Goal: Feedback & Contribution: Submit feedback/report problem

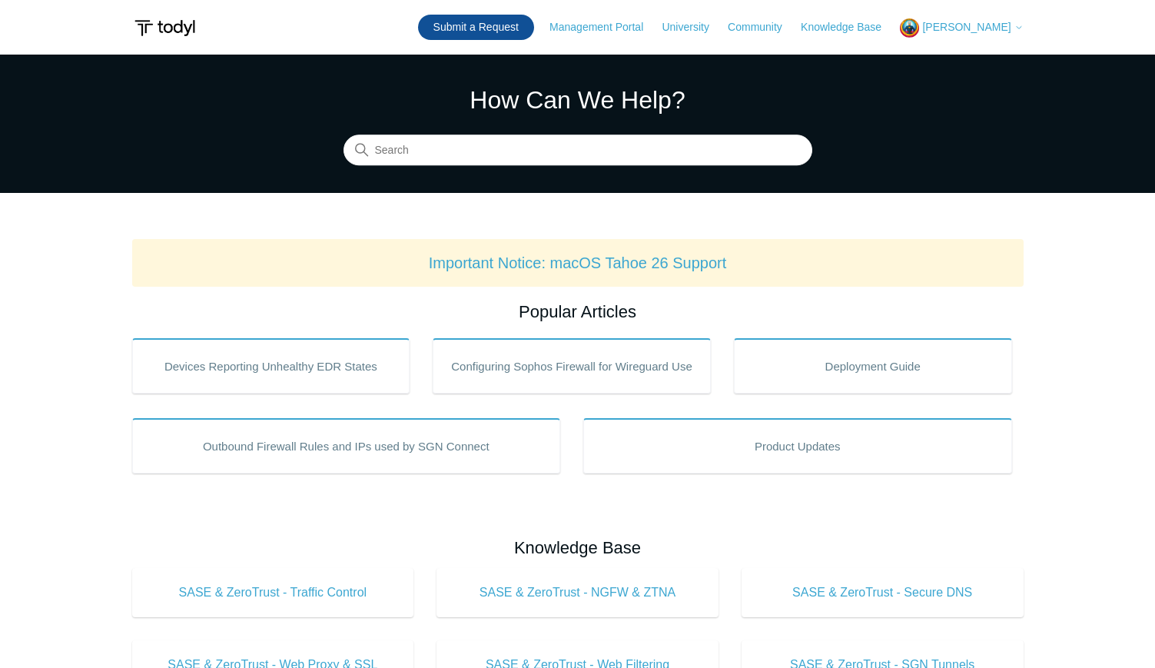
click at [455, 25] on link "Submit a Request" at bounding box center [476, 27] width 116 height 25
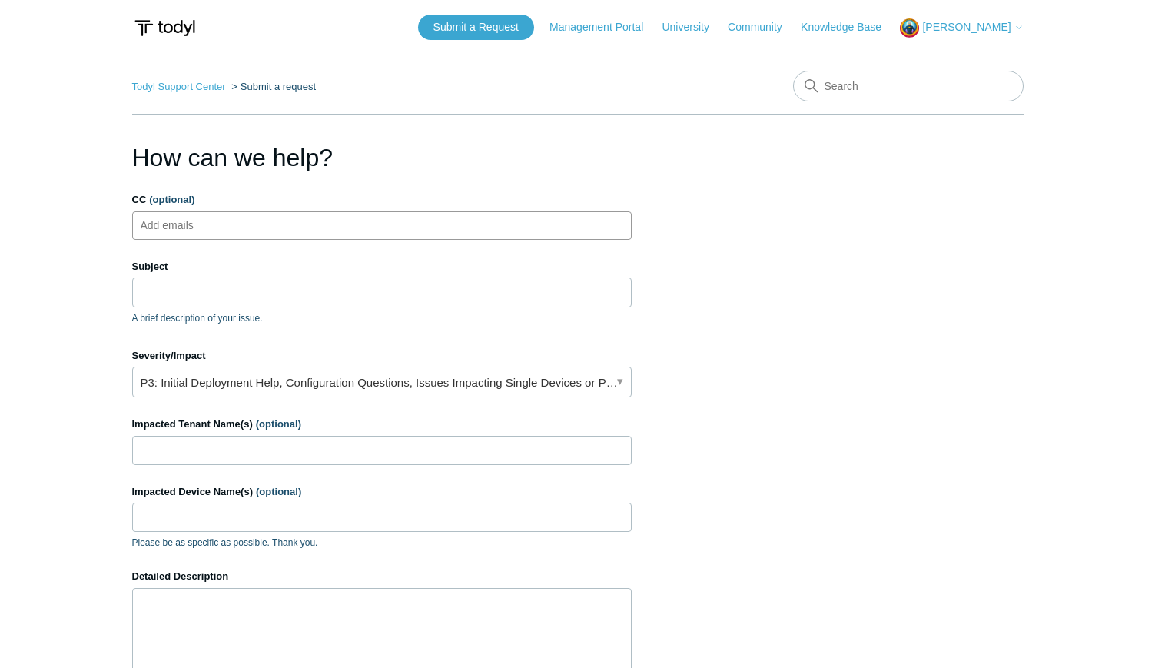
click at [227, 231] on ul "Add emails" at bounding box center [382, 225] width 500 height 28
type input "[PERSON_NAME][EMAIL_ADDRESS][DOMAIN_NAME]"
type input "[PERSON_NAME][EMAIL_ADDRESS][PERSON_NAME][DOMAIN_NAME]"
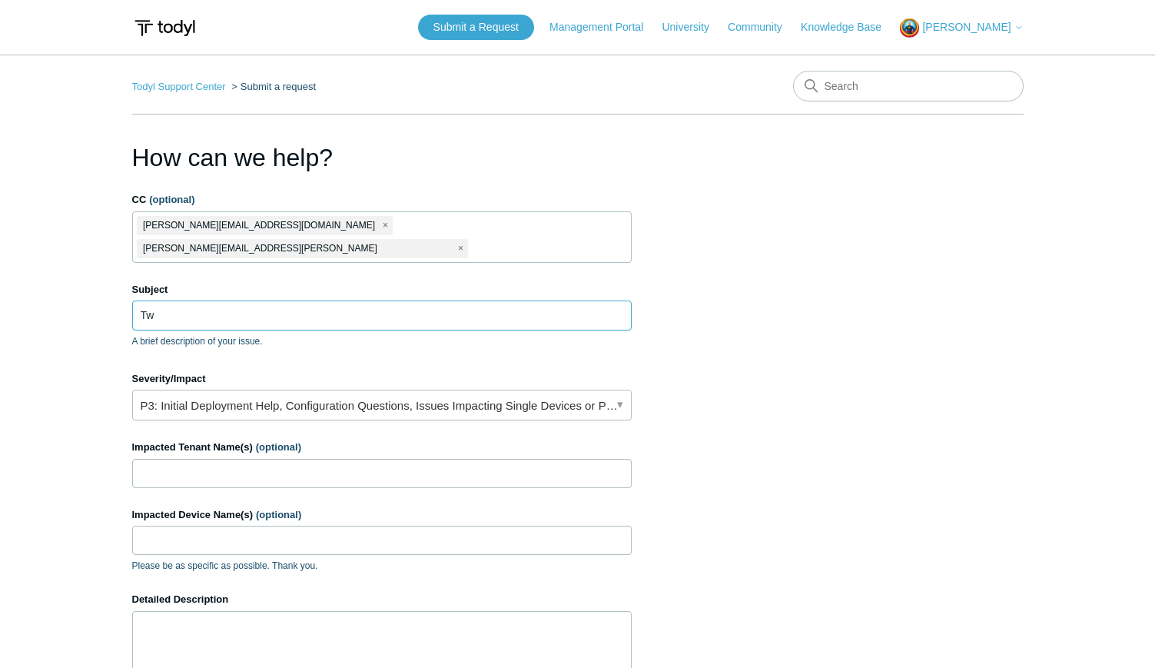
type input "T"
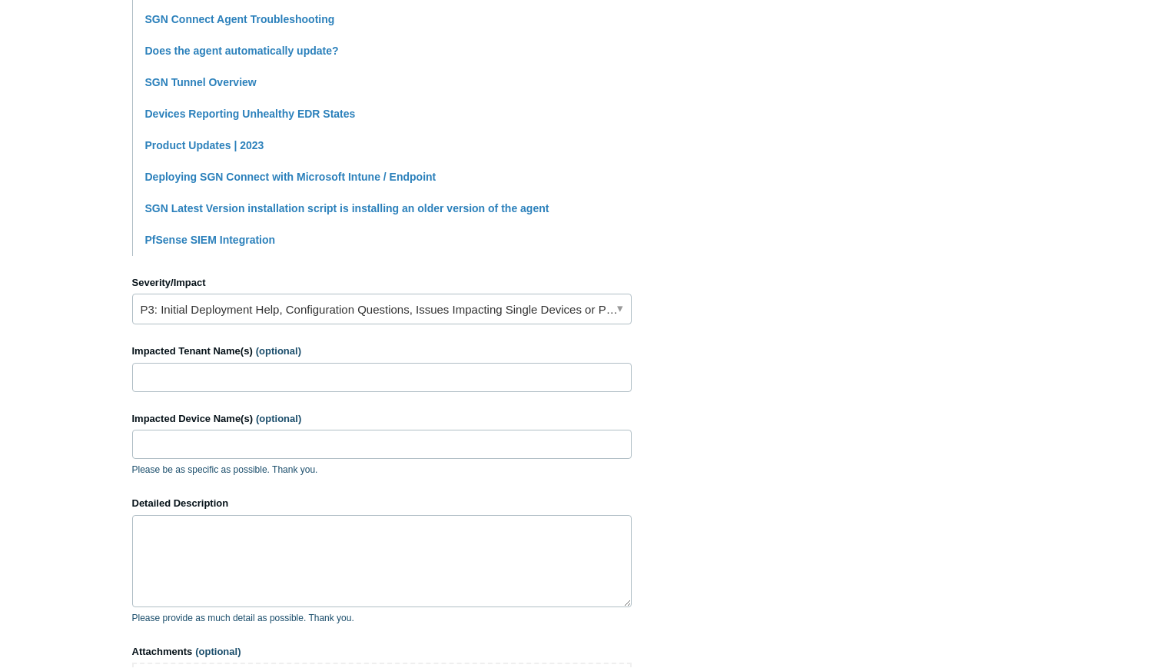
scroll to position [470, 0]
type input "Two devices that have the agent installed but are not showing in the portal."
click at [399, 293] on link "P3: Initial Deployment Help, Configuration Questions, Issues Impacting Single D…" at bounding box center [382, 308] width 500 height 31
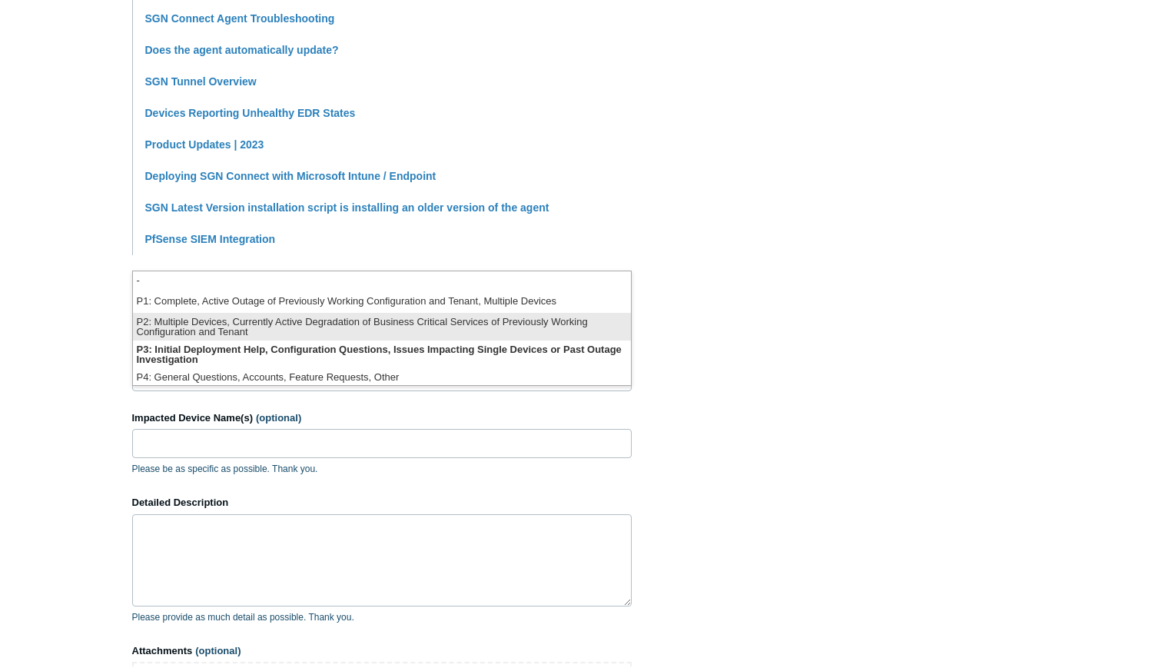
click at [298, 327] on li "P2: Multiple Devices, Currently Active Degradation of Business Critical Service…" at bounding box center [382, 327] width 498 height 28
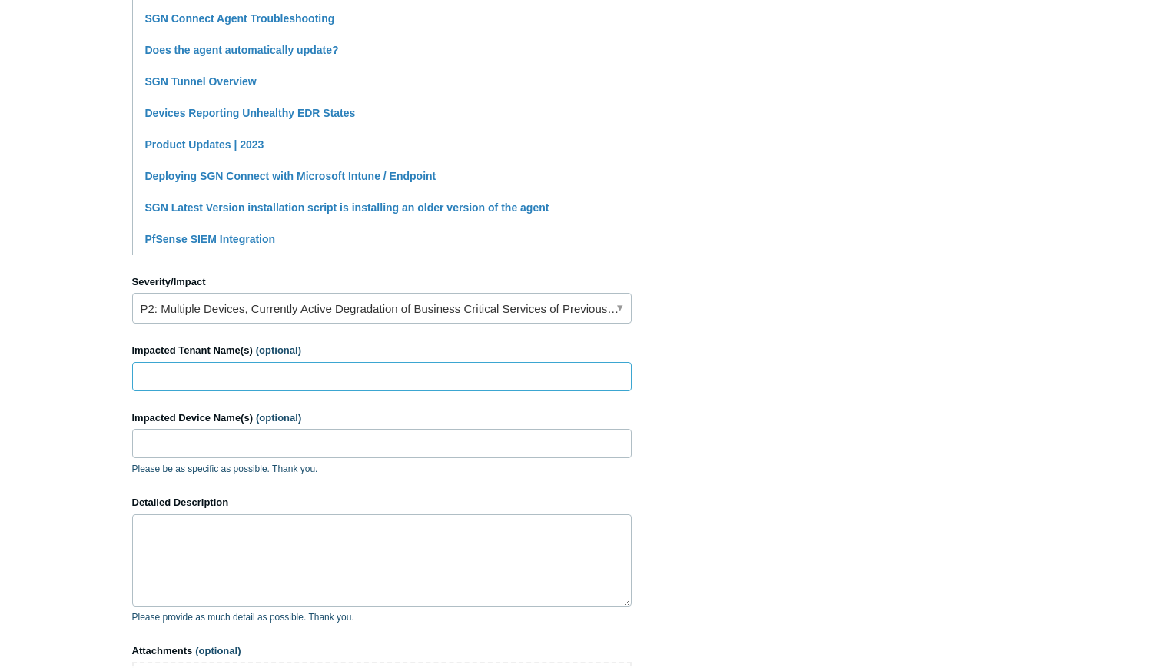
click at [296, 362] on input "Impacted Tenant Name(s) (optional)" at bounding box center [382, 376] width 500 height 29
type input "D'Youville University"
click at [201, 429] on input "Impacted Device Name(s) (optional)" at bounding box center [382, 443] width 500 height 29
type input "APPS-PROD-SVR and COLL-APP-PROD"
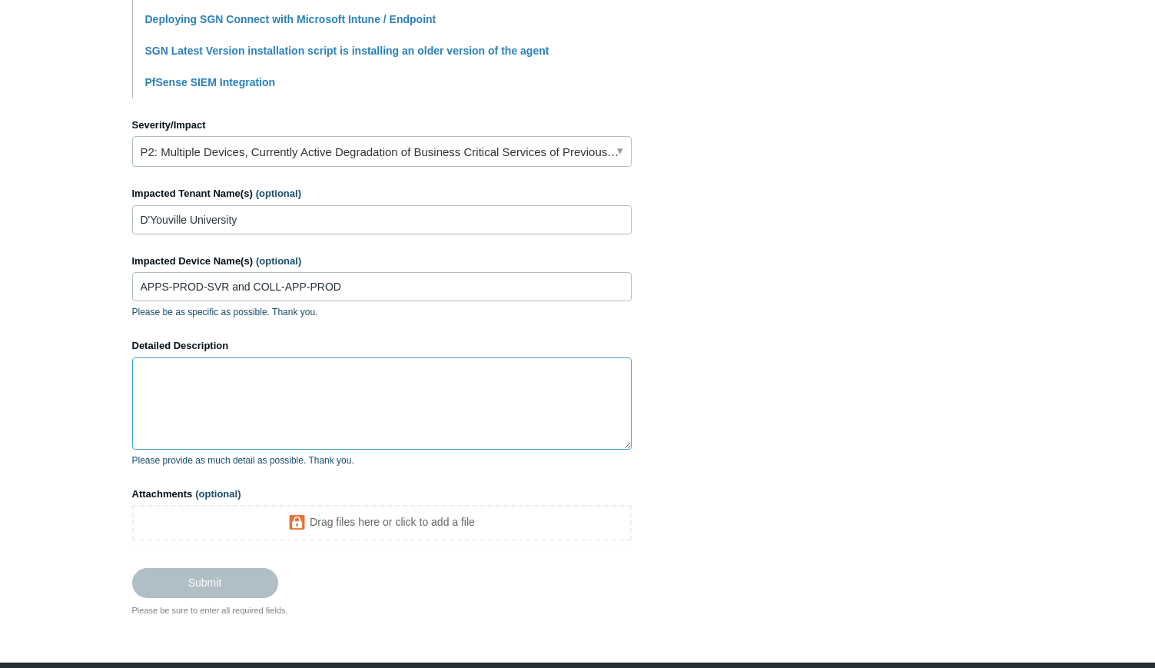
scroll to position [662, 0]
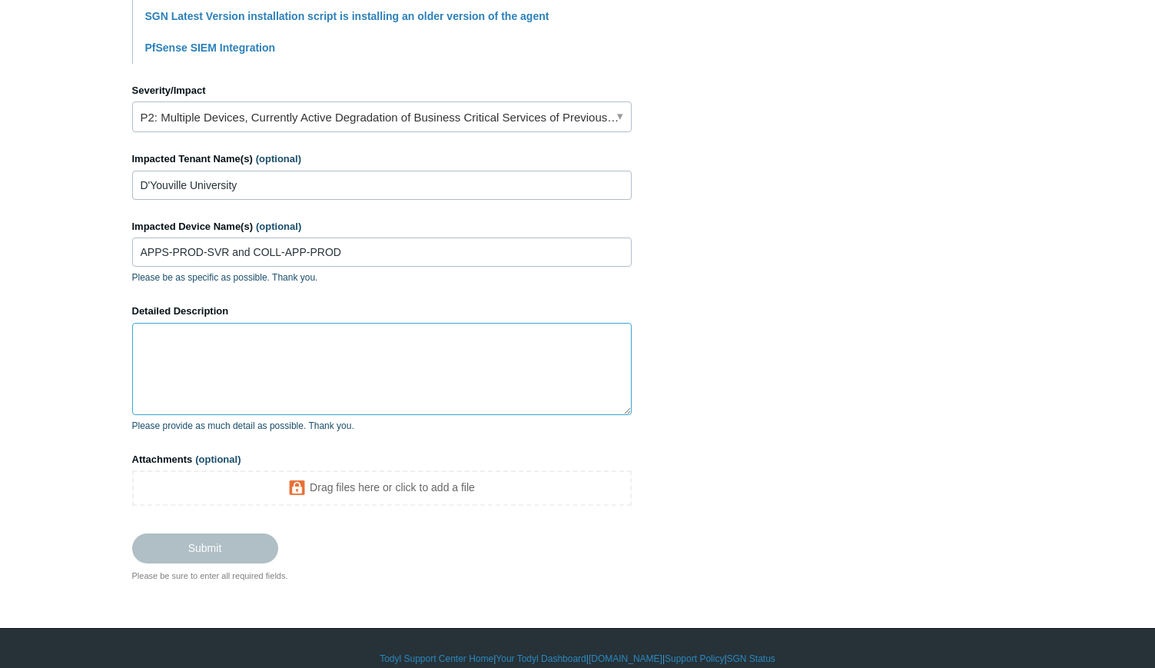
click at [197, 323] on textarea "Detailed Description" at bounding box center [382, 369] width 500 height 92
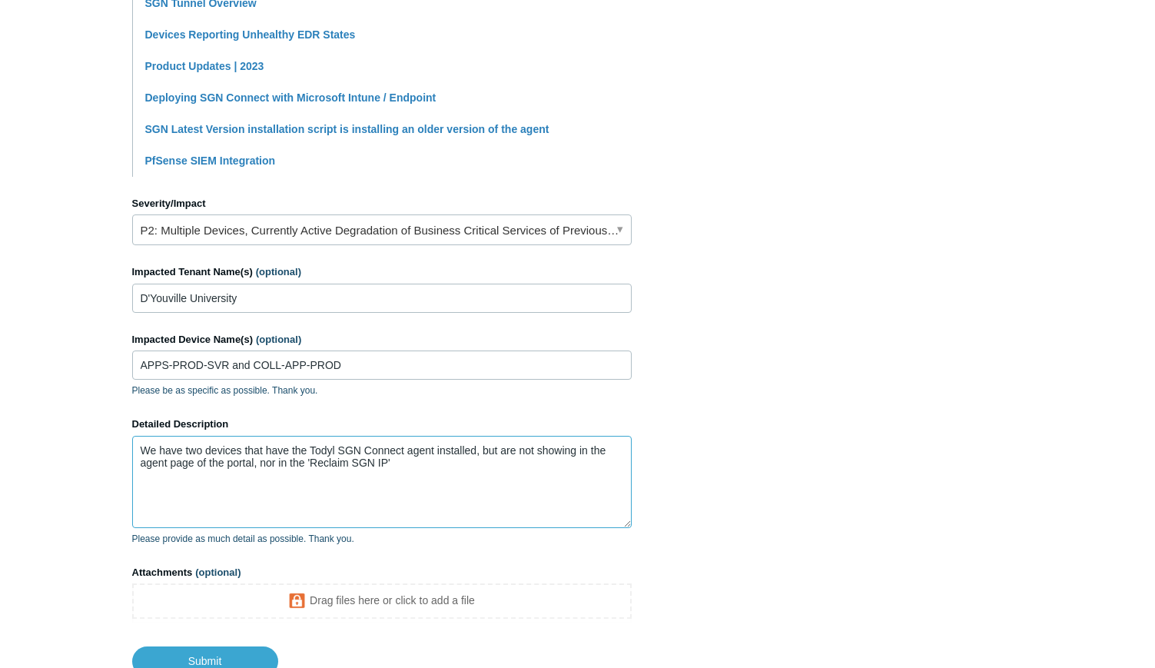
scroll to position [643, 0]
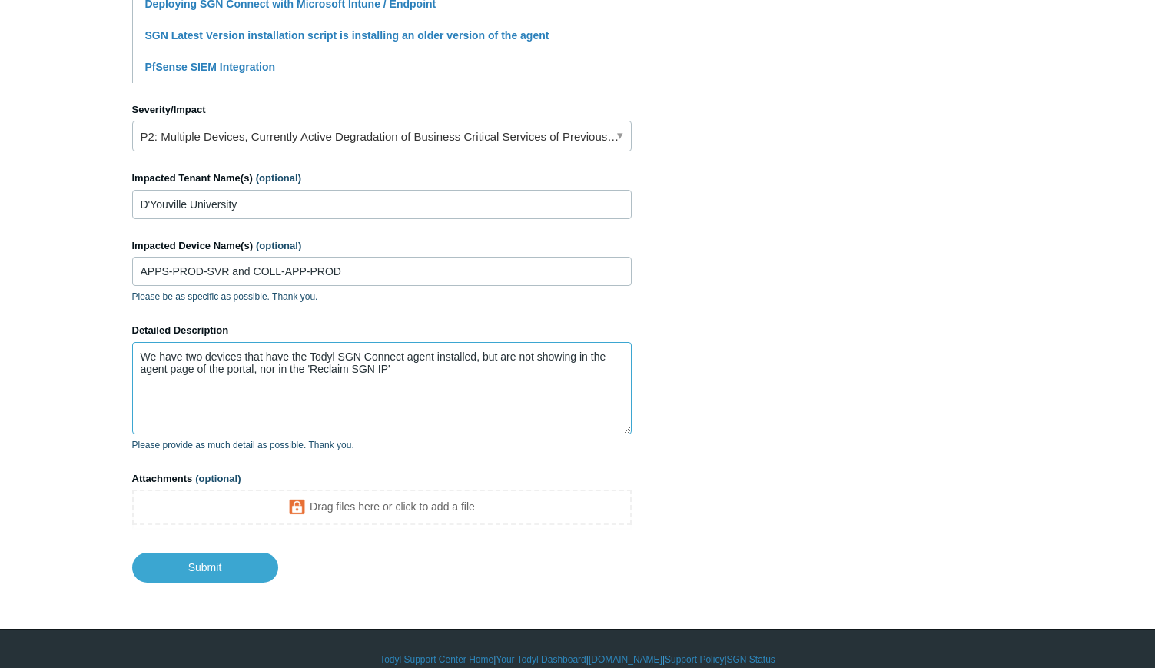
click at [404, 351] on textarea "We have two devices that have the Todyl SGN Connect agent installed, but are no…" at bounding box center [382, 388] width 500 height 92
click at [404, 348] on textarea "We have two devices that have the Todyl SGN Connect agent installed, but are no…" at bounding box center [382, 388] width 500 height 92
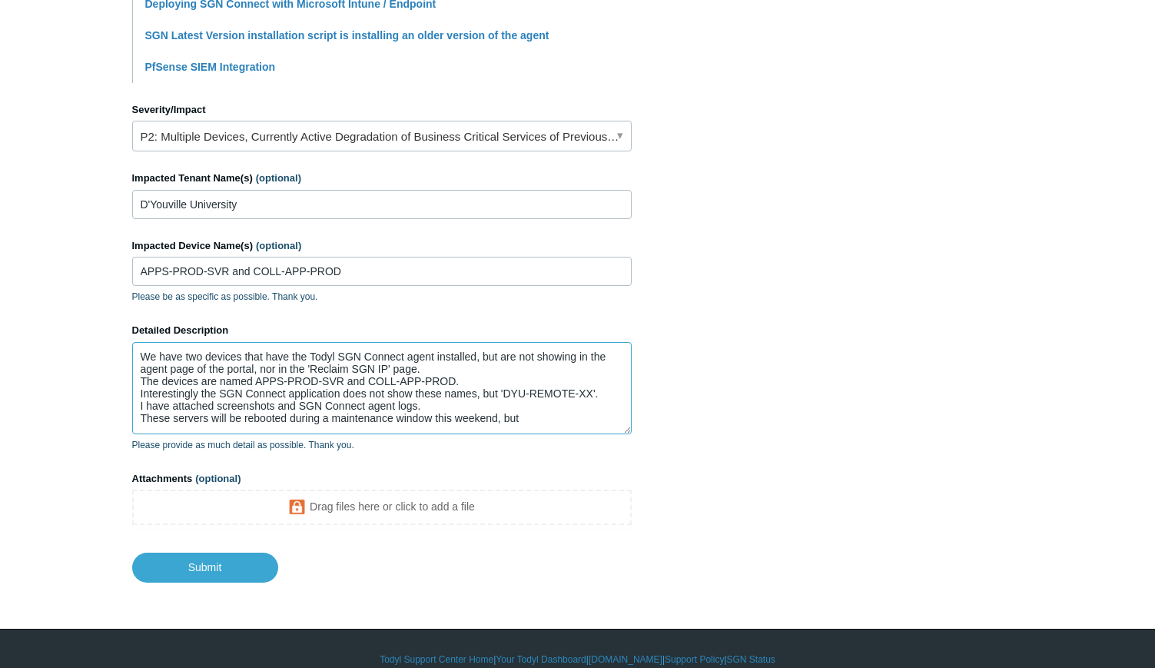
click at [151, 394] on textarea "We have two devices that have the Todyl SGN Connect agent installed, but are no…" at bounding box center [382, 388] width 500 height 92
click at [547, 400] on textarea "We have two devices that have the Todyl SGN Connect agent installed, but are no…" at bounding box center [382, 388] width 500 height 92
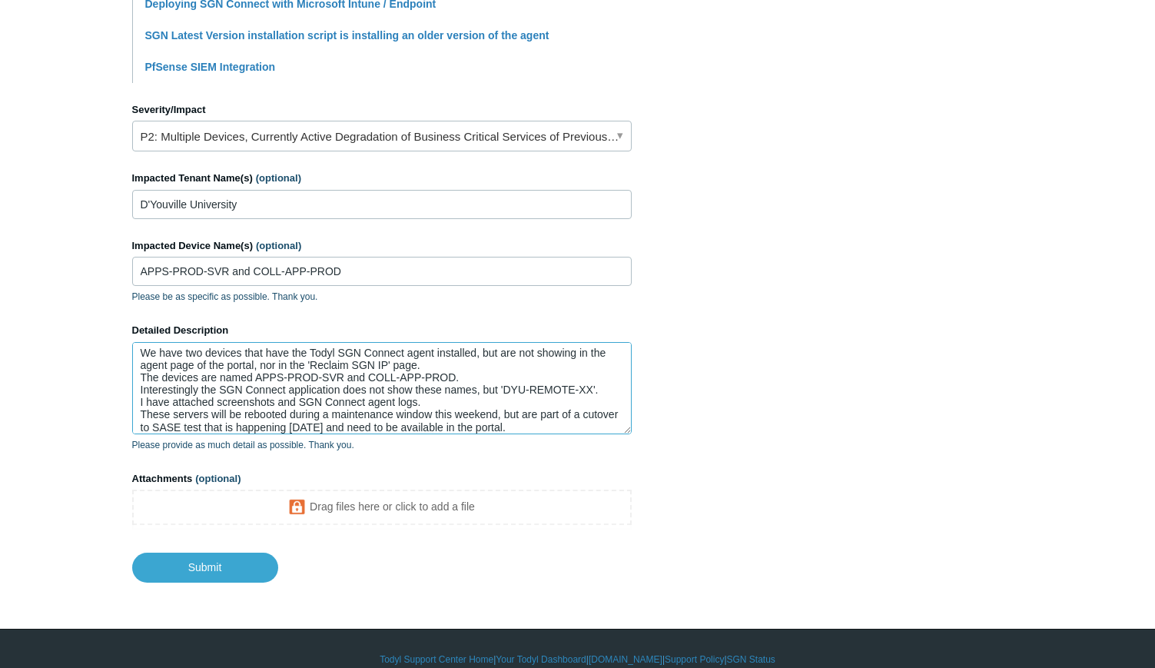
click at [566, 405] on textarea "We have two devices that have the Todyl SGN Connect agent installed, but are no…" at bounding box center [382, 388] width 500 height 92
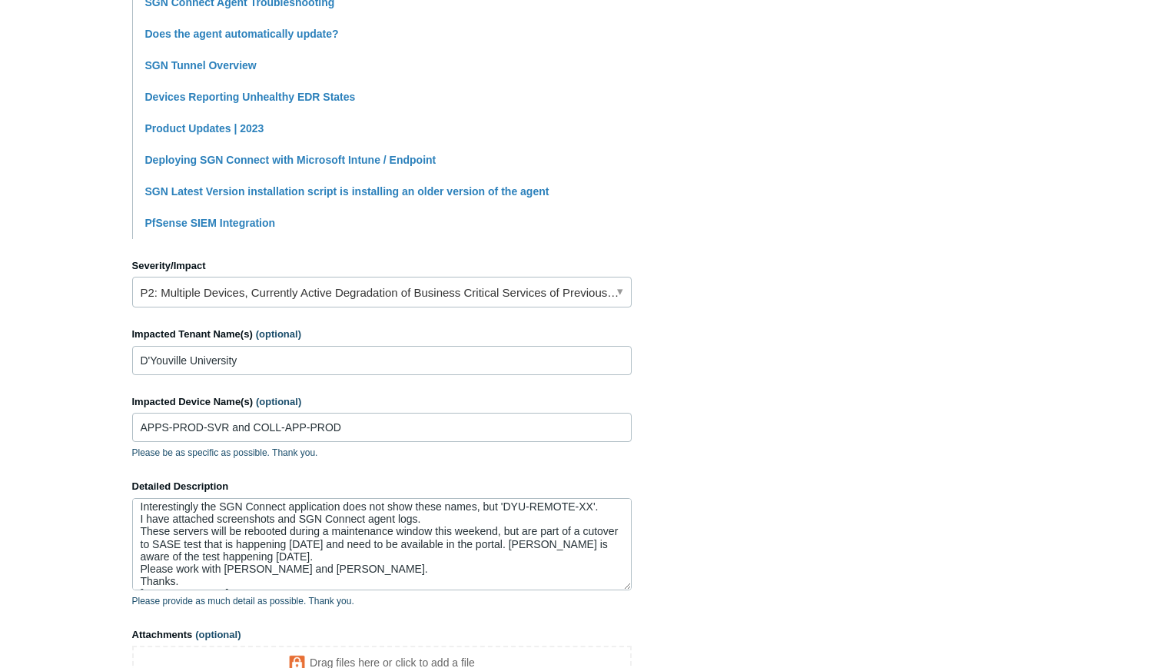
scroll to position [61, 0]
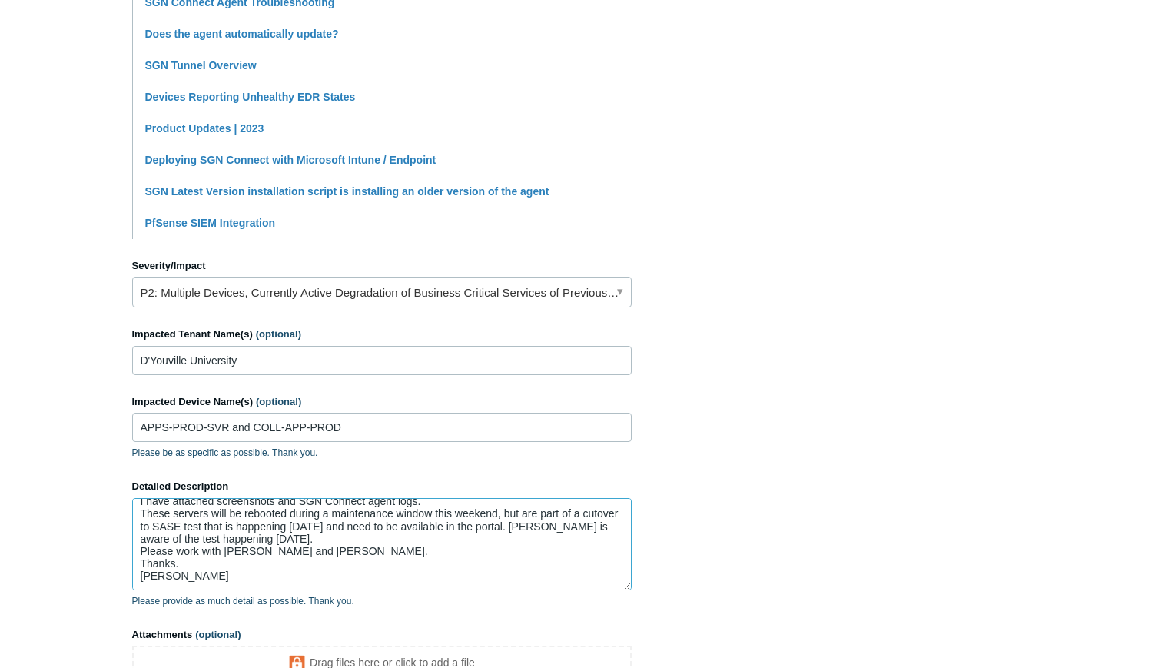
click at [404, 527] on textarea "We have two devices that have the Todyl SGN Connect agent installed, but are no…" at bounding box center [382, 544] width 500 height 92
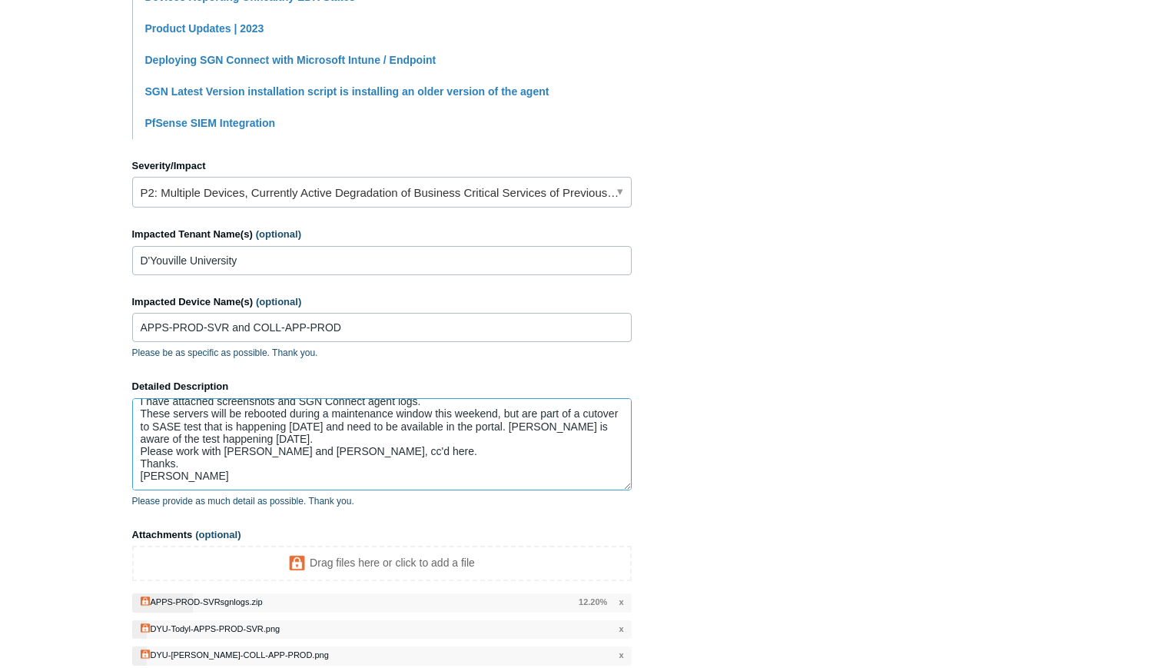
scroll to position [722, 0]
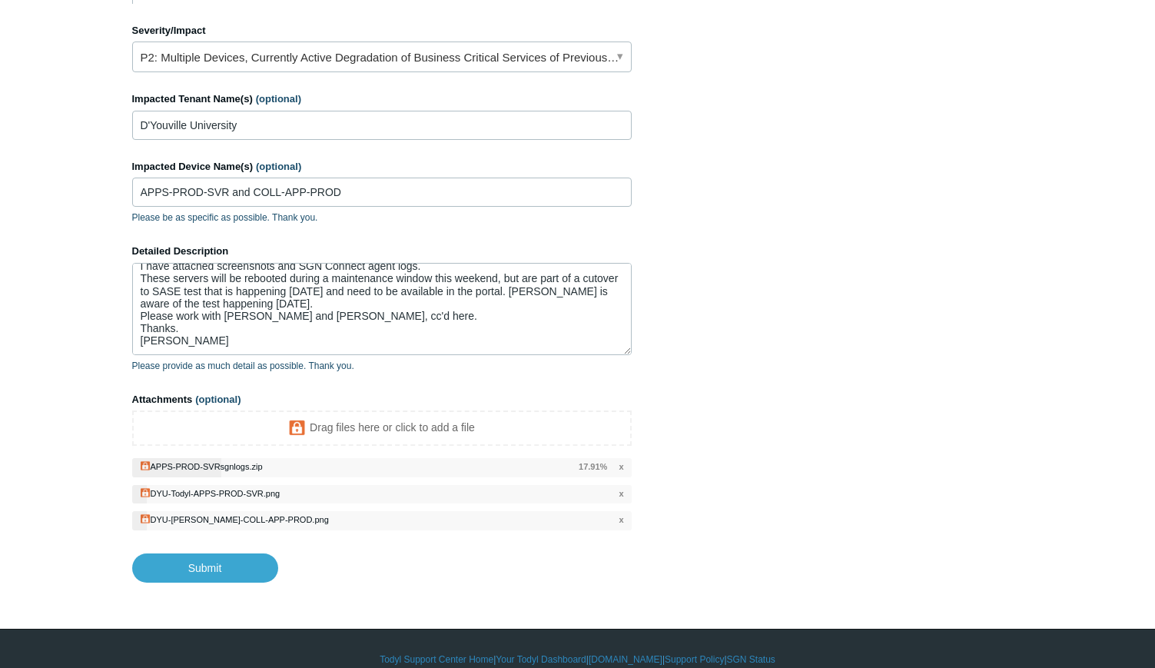
click at [620, 460] on span "x" at bounding box center [621, 466] width 5 height 13
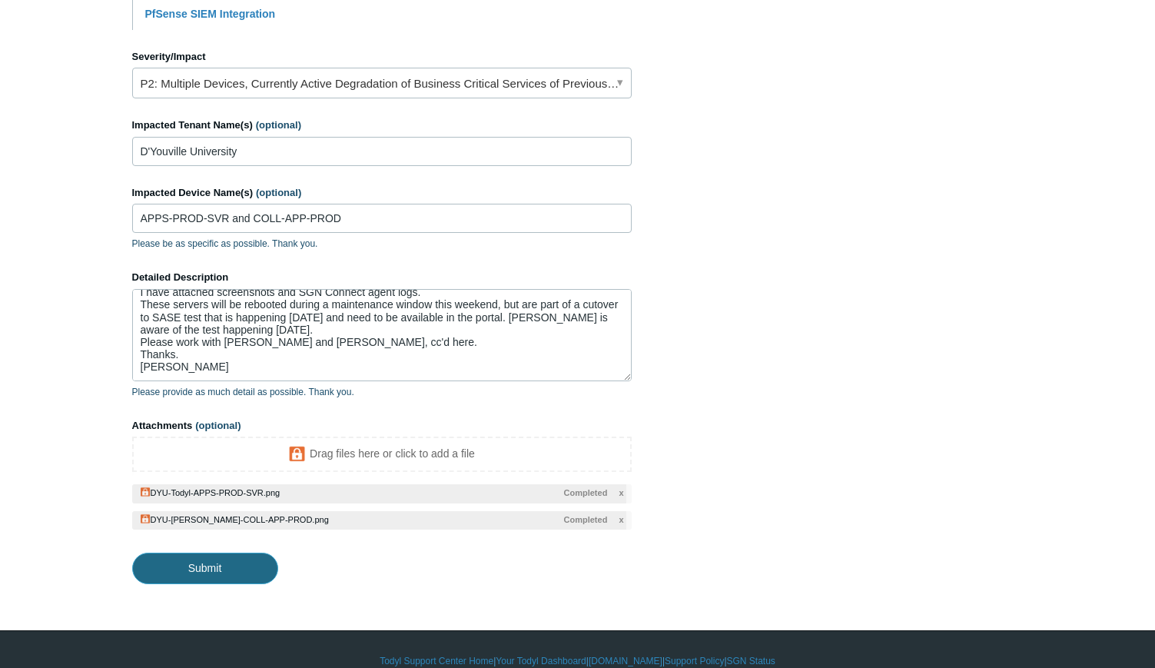
click at [211, 553] on input "Submit" at bounding box center [205, 568] width 146 height 31
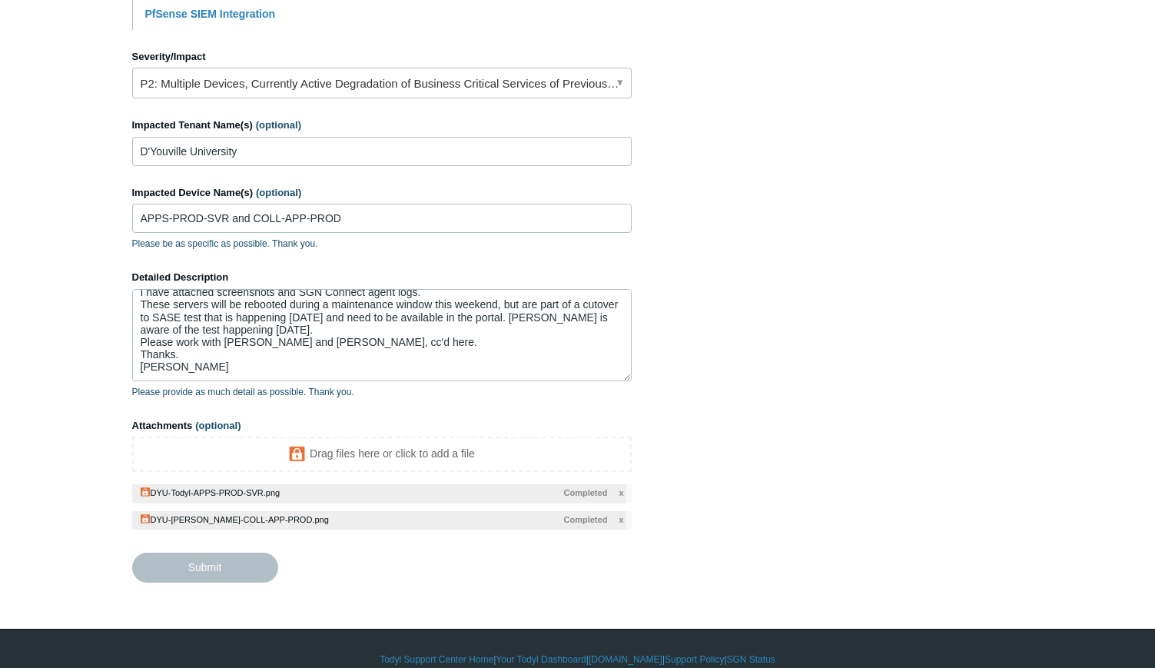
type textarea "We have two devices that have the Todyl SGN Connect agent installed, but are no…"
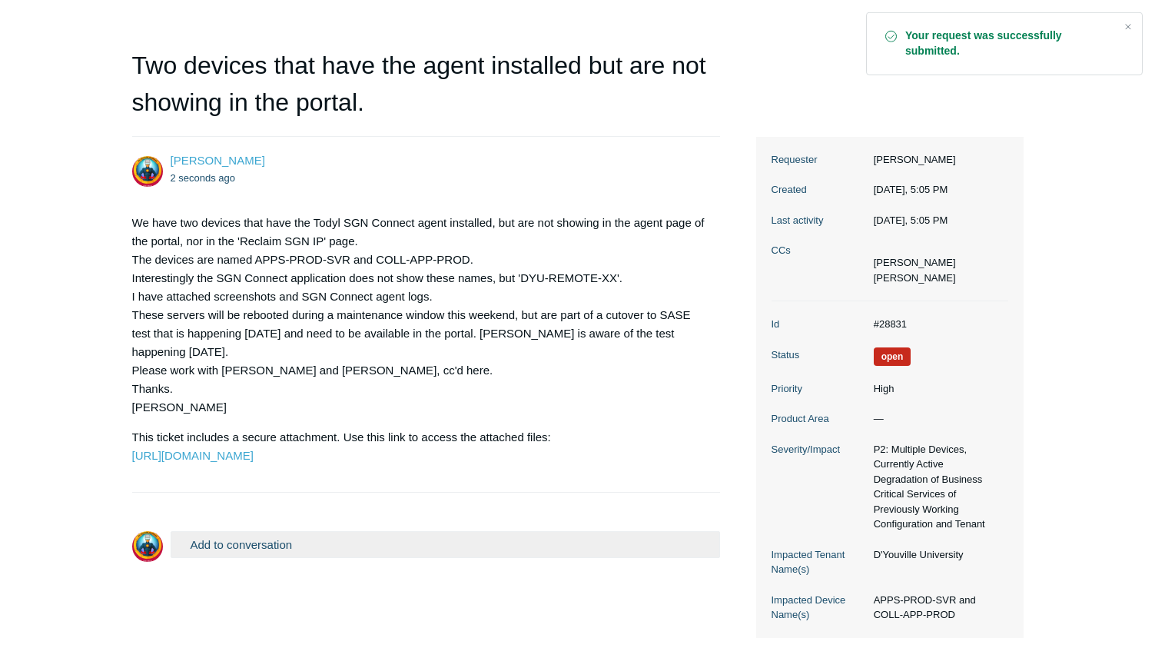
scroll to position [200, 0]
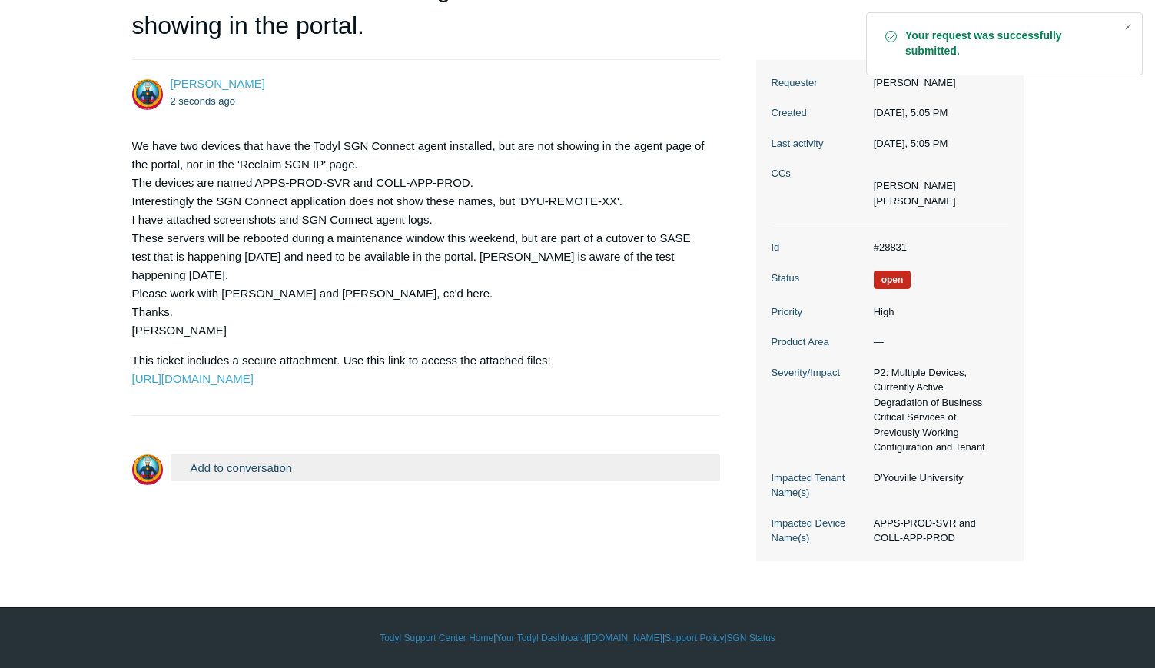
click at [261, 481] on button "Add to conversation" at bounding box center [446, 467] width 550 height 27
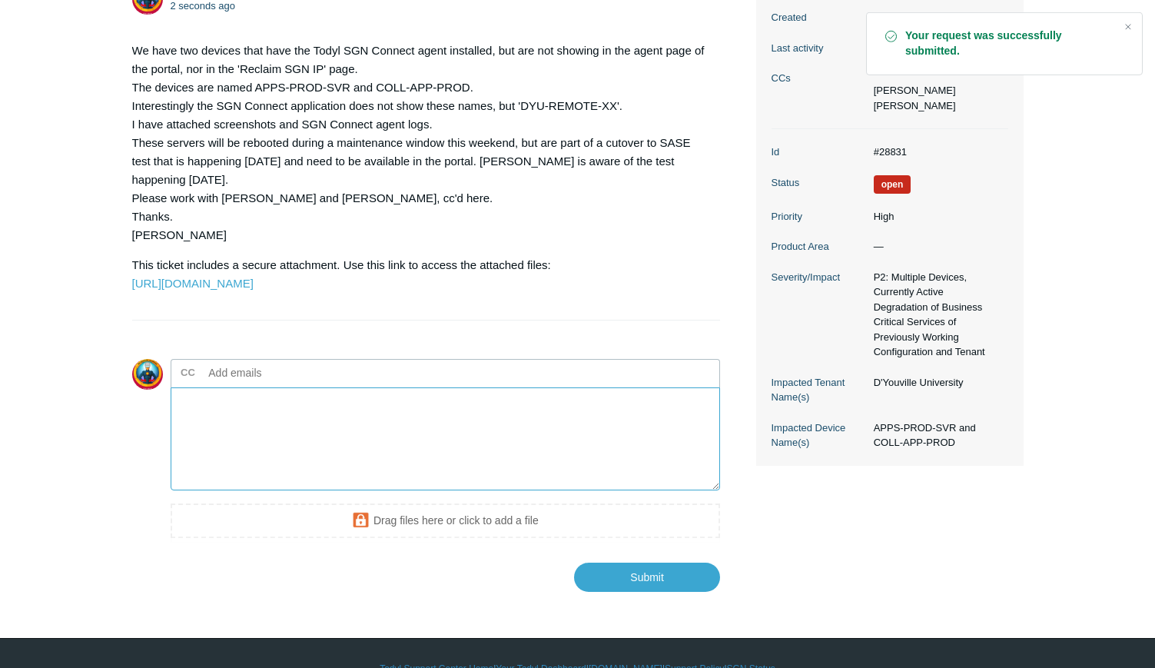
scroll to position [360, 0]
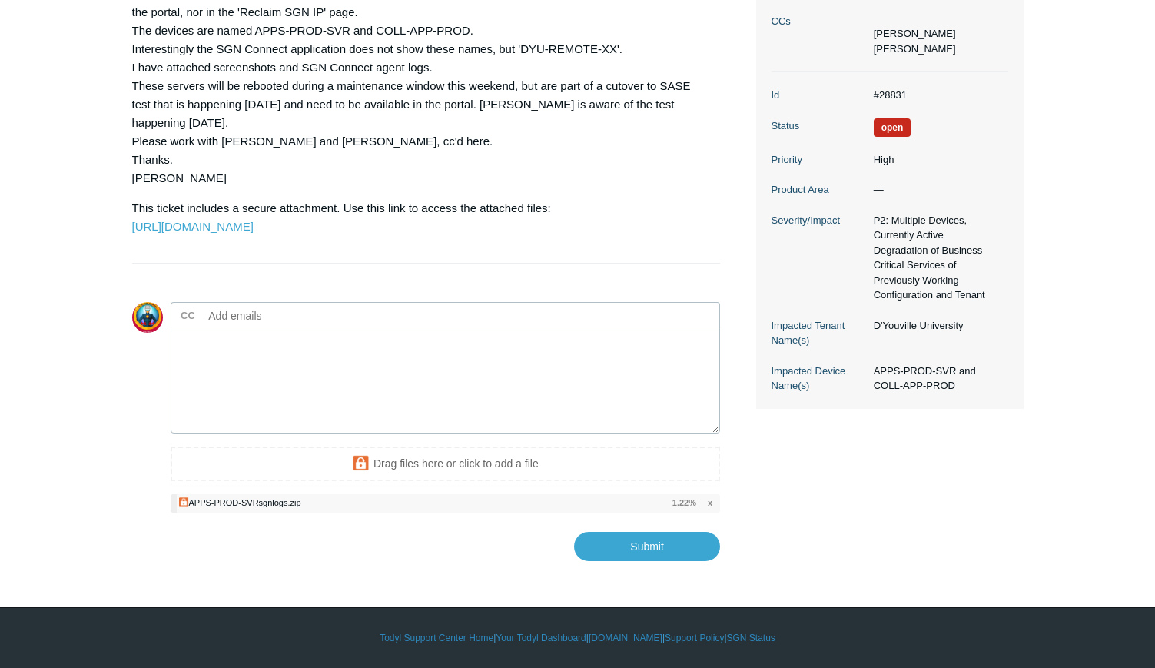
click at [194, 379] on textarea "Add your reply" at bounding box center [446, 383] width 550 height 104
click at [221, 373] on textarea "Add your reply" at bounding box center [446, 383] width 550 height 104
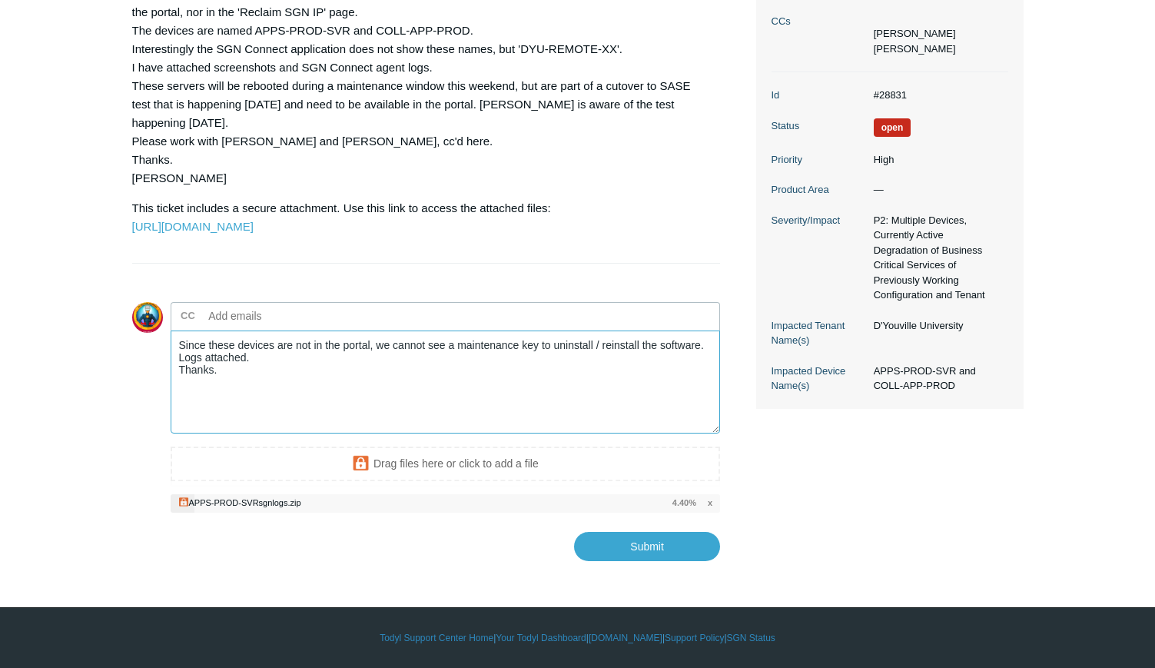
type textarea "Since these devices are not in the portal, we cannot see a maintenance key to u…"
click at [707, 513] on li "APPS-PROD-SVRsgnlogs.zip x 7.00%" at bounding box center [446, 503] width 550 height 19
click at [711, 510] on span "x" at bounding box center [710, 503] width 5 height 13
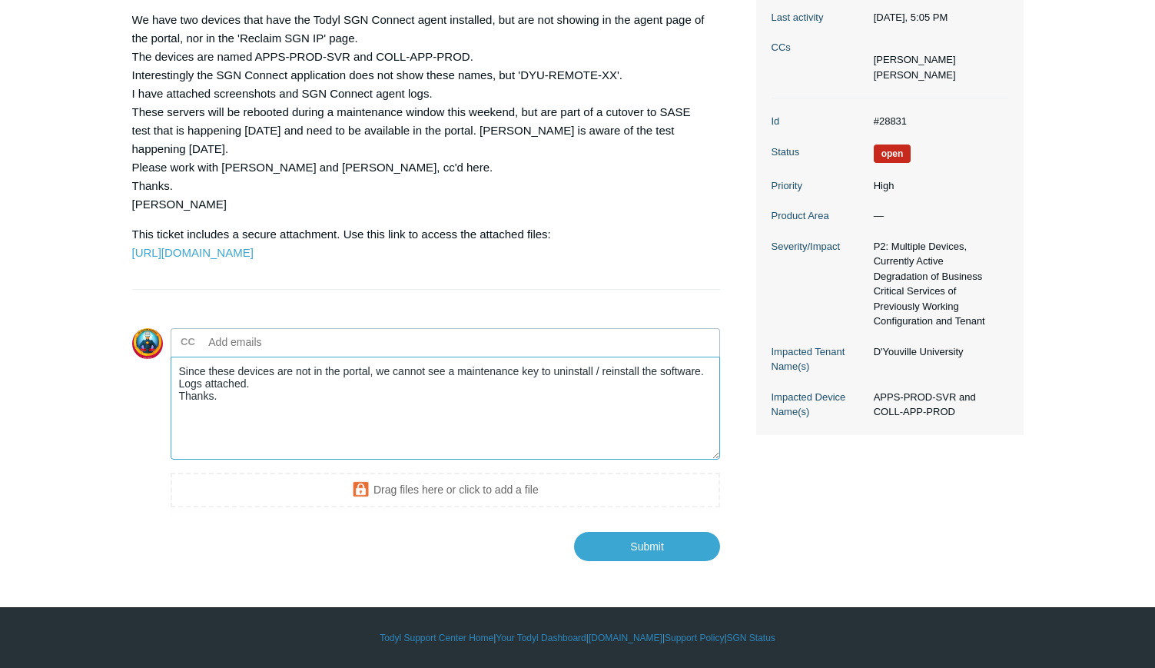
drag, startPoint x: 222, startPoint y: 400, endPoint x: 145, endPoint y: 372, distance: 82.4
click at [171, 372] on textarea "Since these devices are not in the portal, we cannot see a maintenance key to u…" at bounding box center [446, 409] width 550 height 104
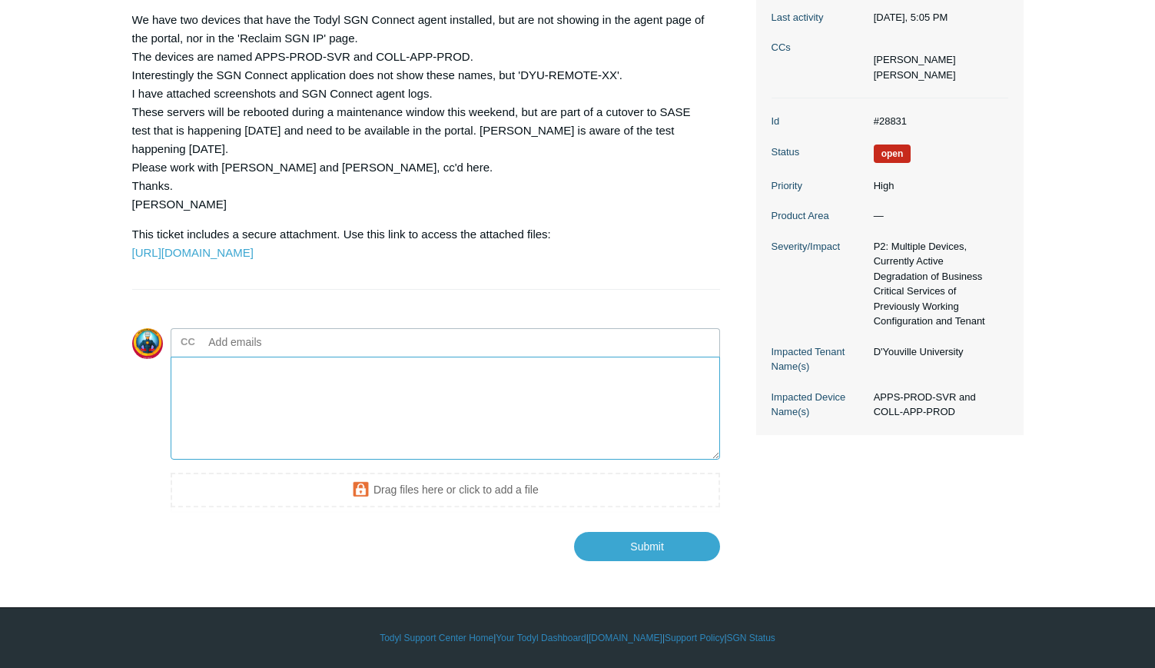
scroll to position [0, 0]
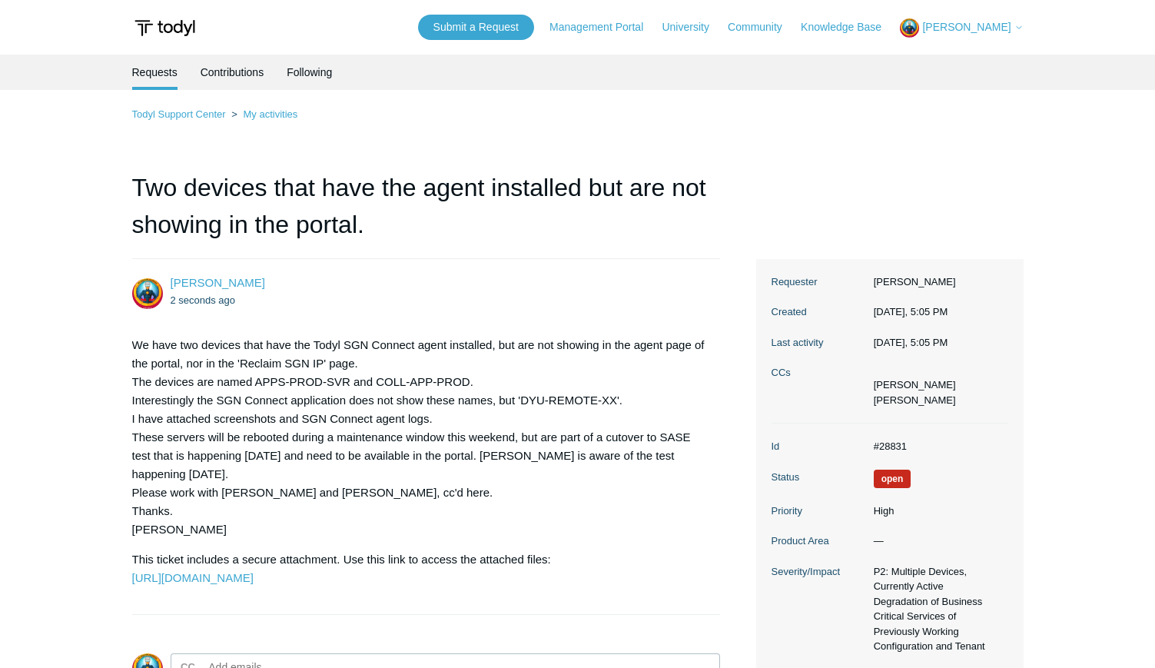
click at [988, 31] on span "[PERSON_NAME]" at bounding box center [966, 27] width 88 height 12
click at [945, 90] on link "Sign out" at bounding box center [976, 87] width 150 height 27
